Goal: Navigation & Orientation: Find specific page/section

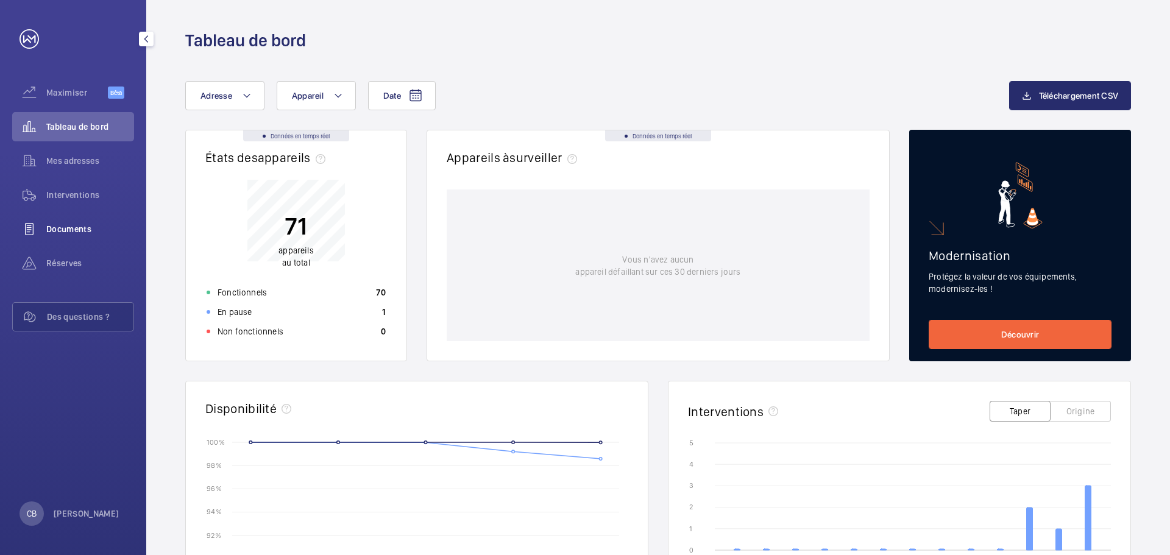
click at [59, 224] on span "Documents" at bounding box center [90, 229] width 88 height 12
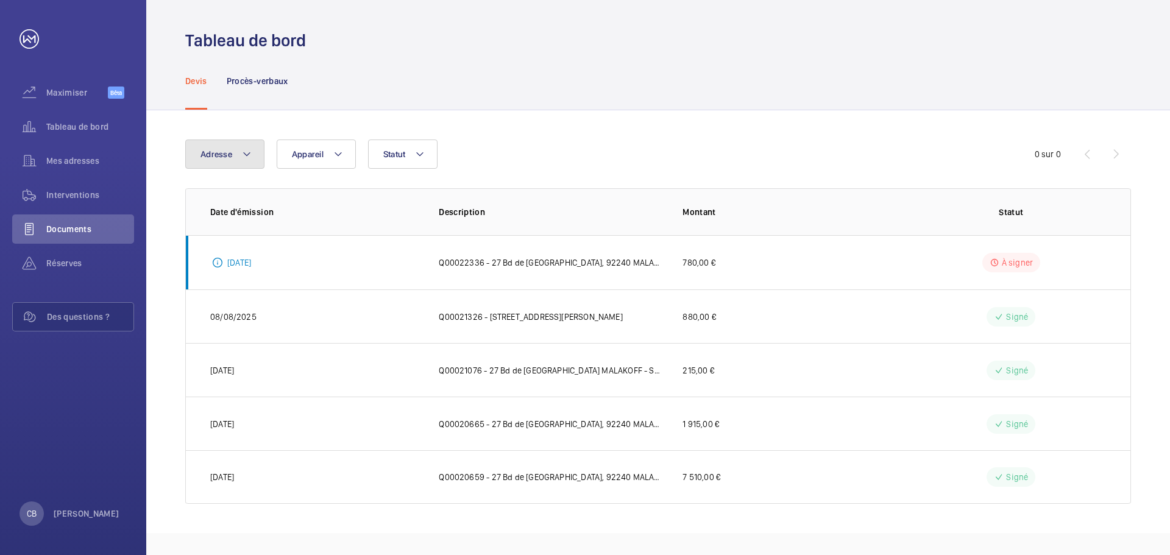
click at [244, 161] on mat-icon at bounding box center [247, 154] width 10 height 15
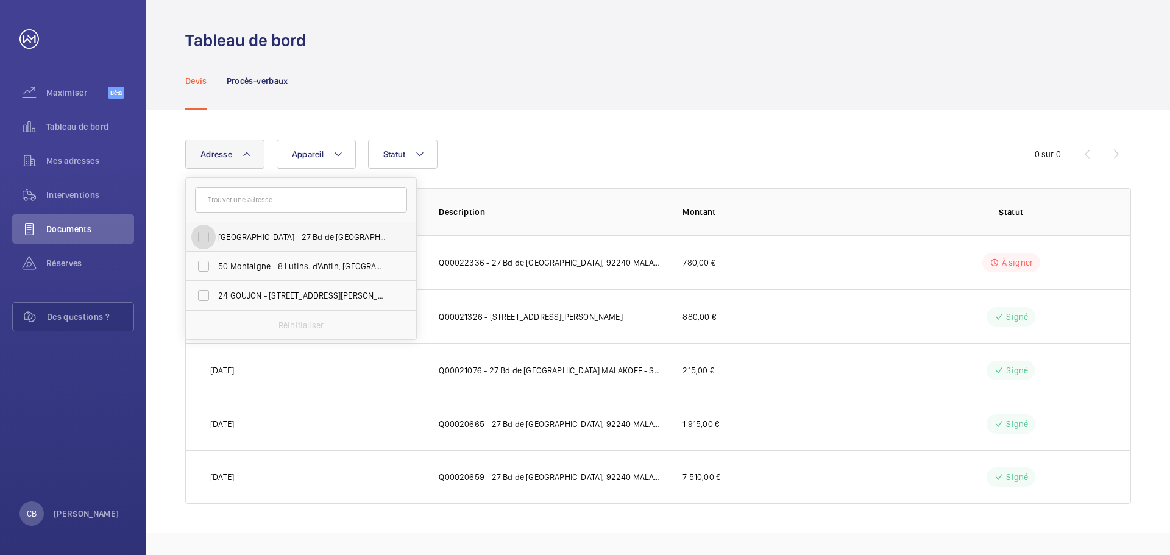
click at [206, 234] on input "[GEOGRAPHIC_DATA] - 27 Bd de [GEOGRAPHIC_DATA], MALAKOFF 92240" at bounding box center [203, 237] width 24 height 24
click at [364, 235] on font "[GEOGRAPHIC_DATA] - 27 Bd de [GEOGRAPHIC_DATA], MALAKOFF 92240" at bounding box center [350, 237] width 265 height 10
click at [216, 235] on input "[GEOGRAPHIC_DATA] - 27 Bd de [GEOGRAPHIC_DATA], MALAKOFF 92240" at bounding box center [203, 237] width 24 height 24
click at [208, 233] on input "[GEOGRAPHIC_DATA] - 27 Bd de [GEOGRAPHIC_DATA], MALAKOFF 92240" at bounding box center [203, 237] width 24 height 24
checkbox input "true"
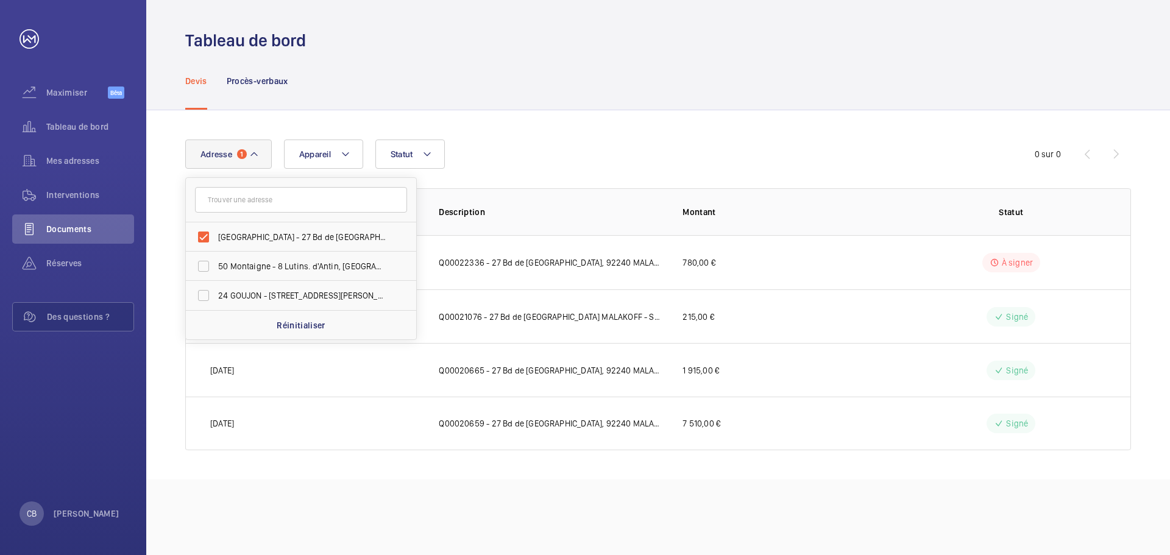
click at [558, 132] on div "Adresse [STREET_ADDRESS] 92240 50 [GEOGRAPHIC_DATA] - 8 Lutins. [GEOGRAPHIC_DAT…" at bounding box center [658, 294] width 1024 height 369
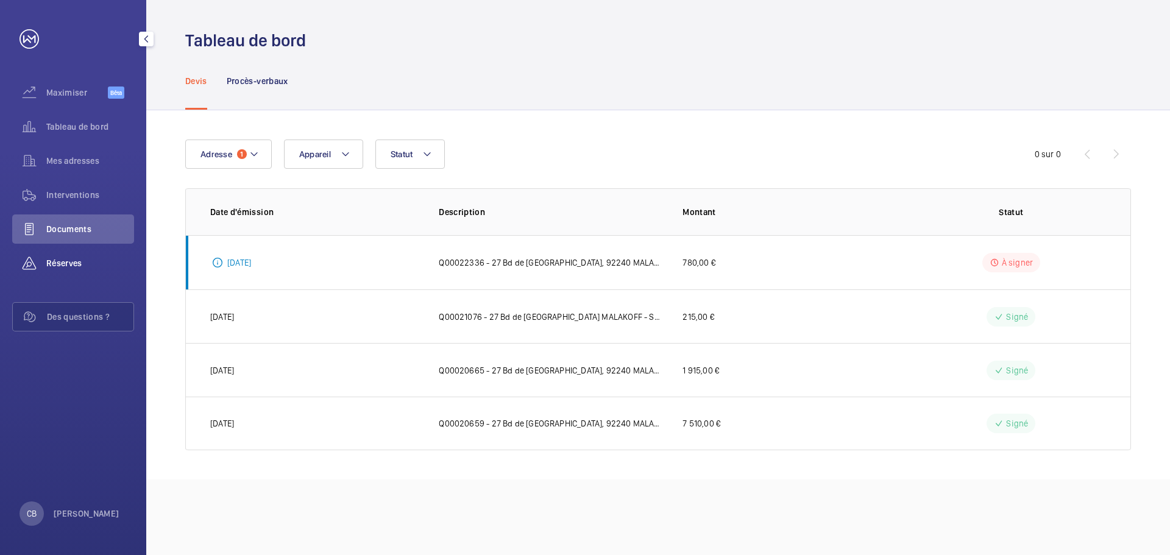
click at [70, 260] on font "Réserves" at bounding box center [64, 263] width 36 height 10
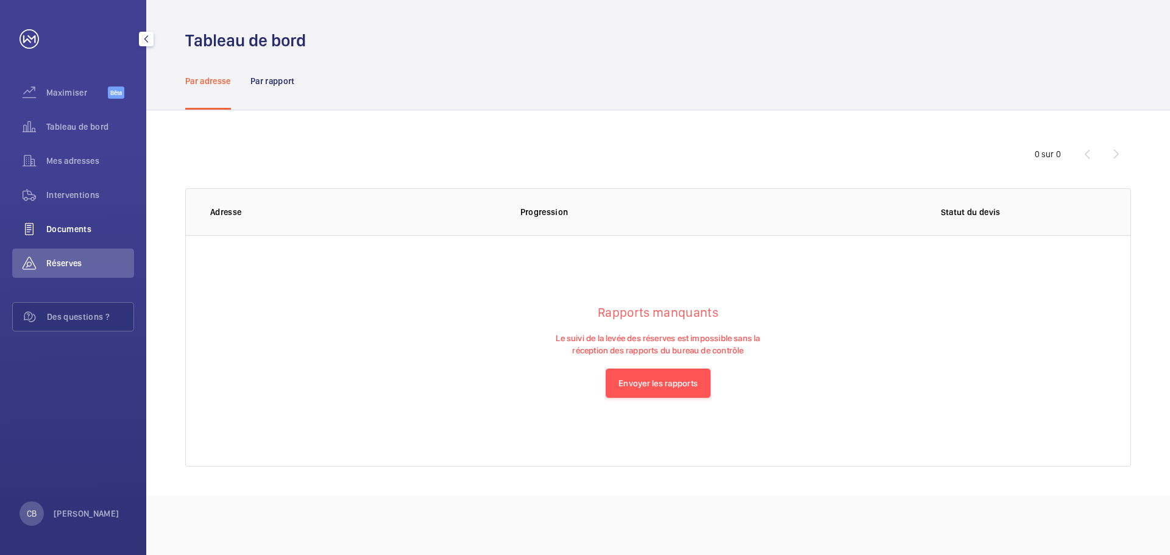
click at [66, 234] on span "Documents" at bounding box center [90, 229] width 88 height 12
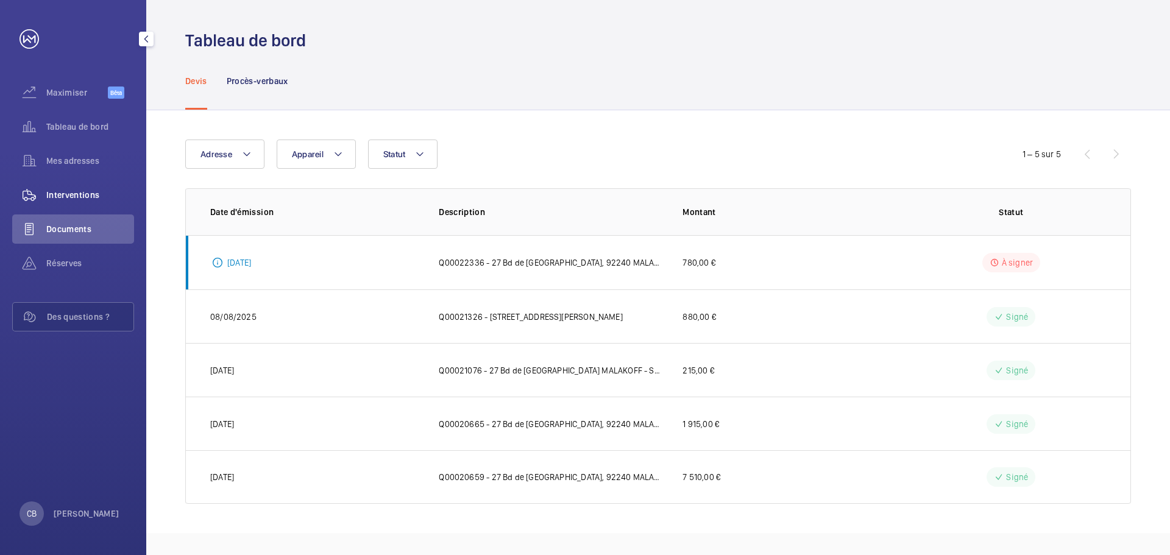
click at [67, 196] on font "Interventions" at bounding box center [73, 195] width 54 height 10
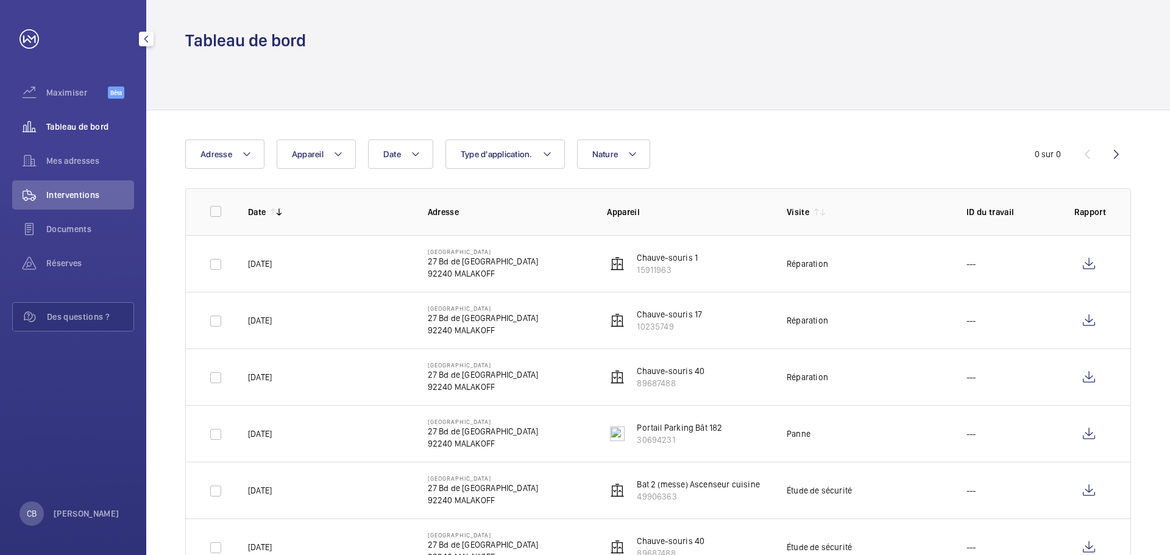
click at [83, 128] on font "Tableau de bord" at bounding box center [77, 127] width 62 height 10
